Goal: Task Accomplishment & Management: Manage account settings

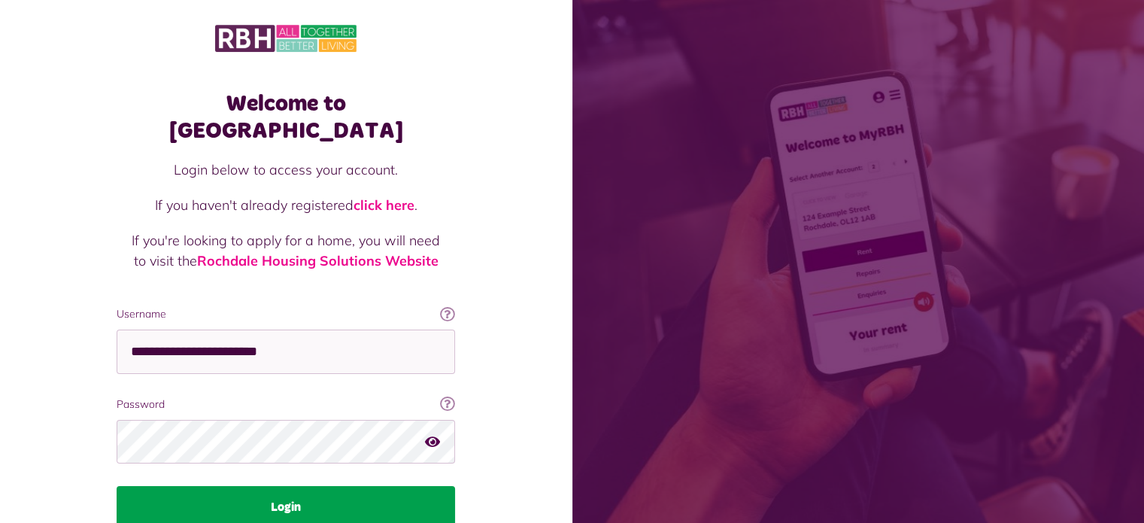
click at [291, 486] on button "Login" at bounding box center [286, 507] width 338 height 42
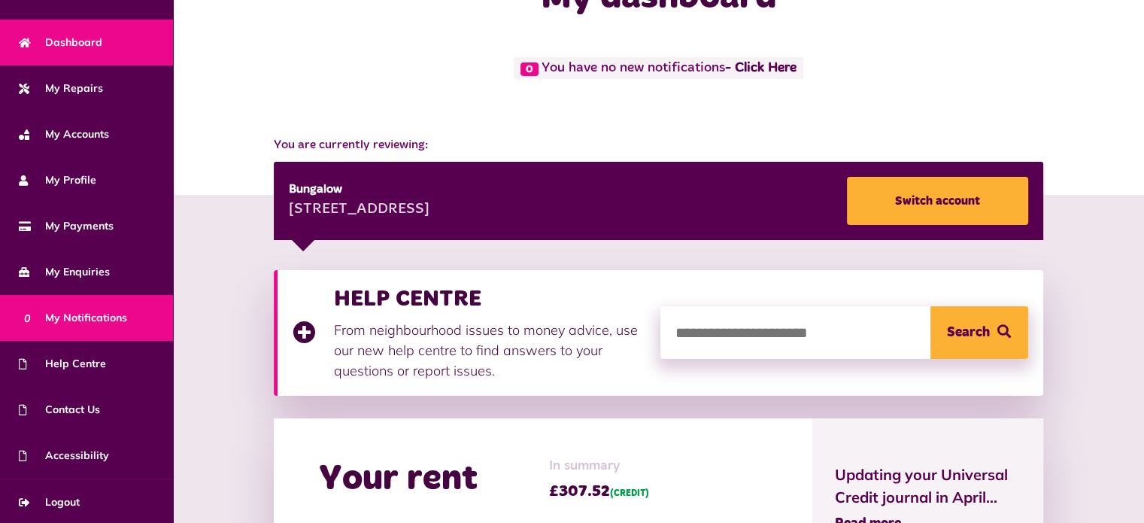
scroll to position [150, 0]
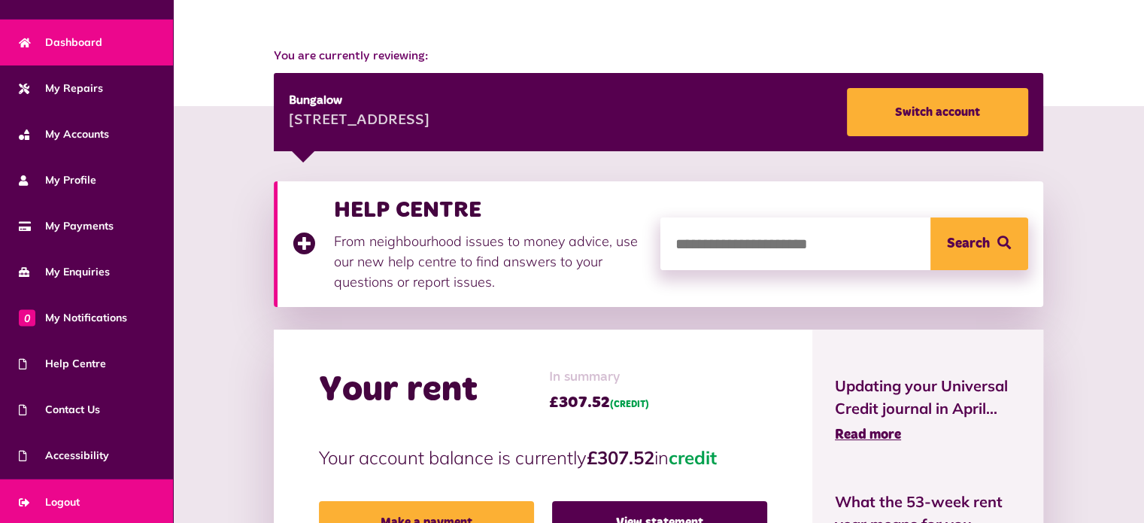
click at [66, 496] on span "Logout" at bounding box center [49, 502] width 61 height 16
